Goal: Register for event/course

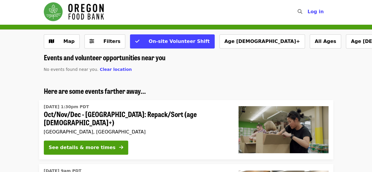
scroll to position [36, 0]
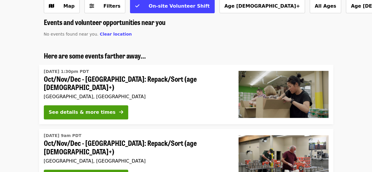
click at [15, 108] on li "Here are some events farther away... [DATE] 1:30pm PDT Oct/Nov/Dec - [GEOGRAPHI…" at bounding box center [186, 87] width 372 height 73
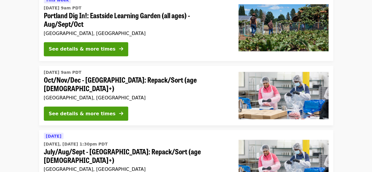
scroll to position [447, 0]
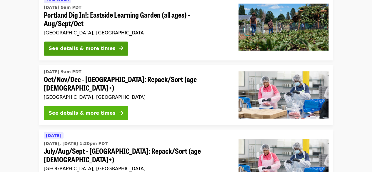
click at [60, 109] on div "See details & more times" at bounding box center [82, 112] width 67 height 7
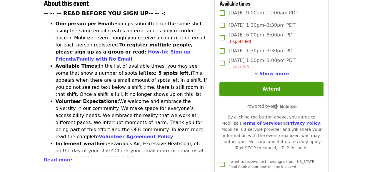
scroll to position [233, 0]
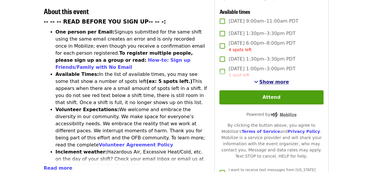
click at [262, 81] on span "Show more" at bounding box center [274, 82] width 30 height 6
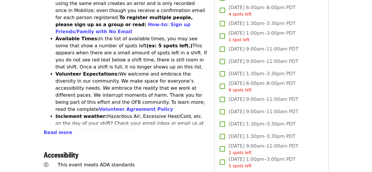
scroll to position [270, 0]
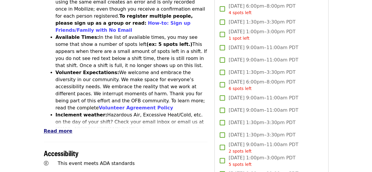
click at [48, 128] on span "Read more" at bounding box center [58, 131] width 29 height 6
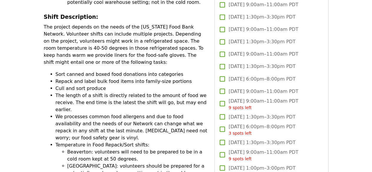
scroll to position [490, 0]
